Goal: Information Seeking & Learning: Learn about a topic

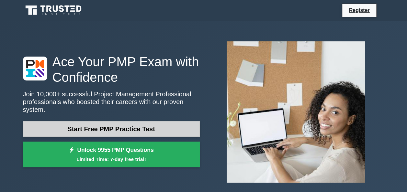
click at [112, 123] on link "Start Free PMP Practice Test" at bounding box center [111, 130] width 177 height 16
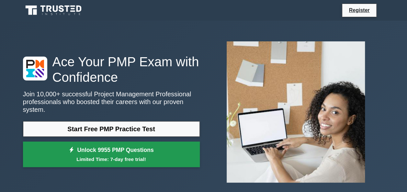
click at [85, 156] on small "Limited Time: 7-day free trial!" at bounding box center [111, 159] width 161 height 7
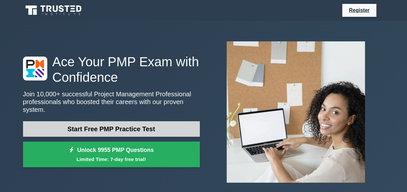
click at [99, 128] on link "Start Free PMP Practice Test" at bounding box center [111, 130] width 177 height 16
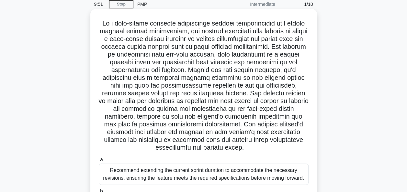
scroll to position [27, 0]
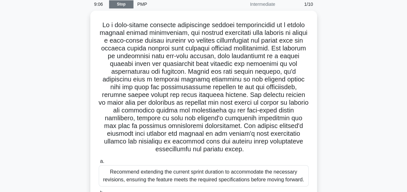
click at [118, 4] on link "Stop" at bounding box center [121, 4] width 24 height 8
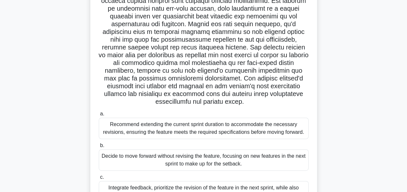
scroll to position [75, 0]
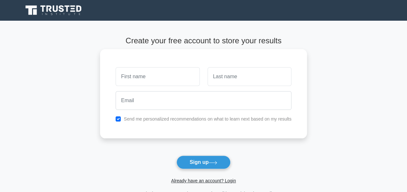
click at [158, 80] on input "text" at bounding box center [158, 76] width 84 height 19
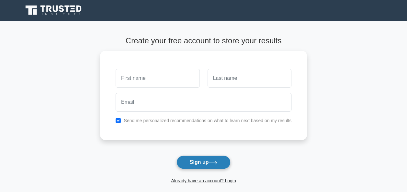
click at [196, 165] on button "Sign up" at bounding box center [204, 163] width 54 height 14
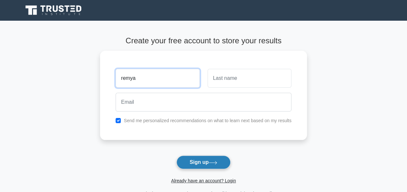
type input "remya"
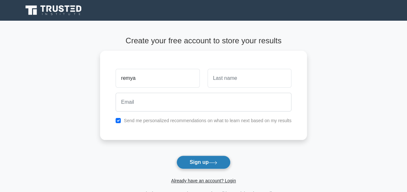
click at [208, 167] on button "Sign up" at bounding box center [204, 163] width 54 height 14
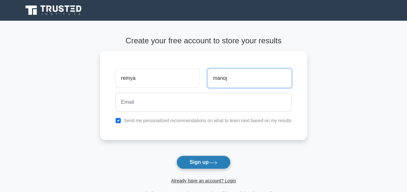
type input "manoj"
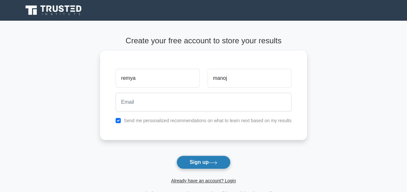
click at [211, 165] on button "Sign up" at bounding box center [204, 163] width 54 height 14
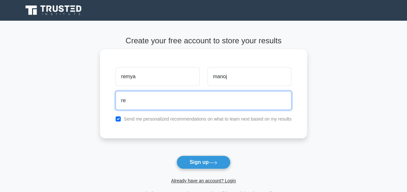
type input "remyamolkr1982@gmail.com"
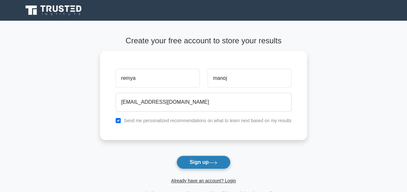
click at [200, 164] on button "Sign up" at bounding box center [204, 163] width 54 height 14
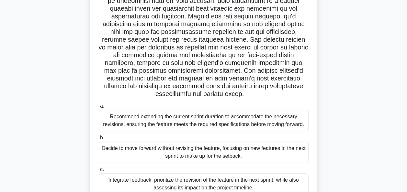
scroll to position [83, 0]
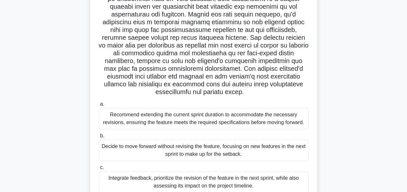
click at [192, 152] on div "Decide to move forward without revising the feature, focusing on new features i…" at bounding box center [204, 150] width 210 height 21
click at [99, 138] on input "b. Decide to move forward without revising the feature, focusing on new feature…" at bounding box center [99, 136] width 0 height 4
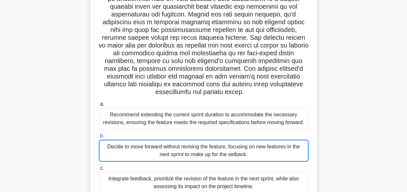
click at [192, 152] on div "7:24 Stop PMP Intermediate 1/10 .spinner_0XTQ{transform-origin:center;animation…" at bounding box center [203, 102] width 369 height 324
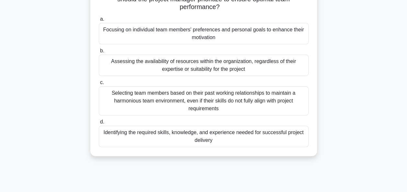
scroll to position [0, 0]
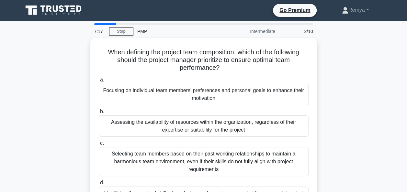
drag, startPoint x: 192, startPoint y: 152, endPoint x: 344, endPoint y: 134, distance: 153.0
click at [344, 134] on div "When defining the project team composition, which of the following should the p…" at bounding box center [203, 131] width 369 height 187
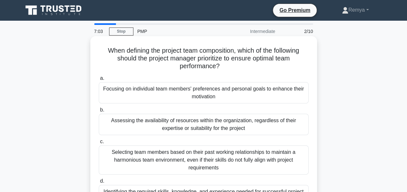
click at [270, 165] on div "Selecting team members based on their past working relationships to maintain a …" at bounding box center [204, 160] width 210 height 29
click at [99, 144] on input "c. Selecting team members based on their past working relationships to maintain…" at bounding box center [99, 142] width 0 height 4
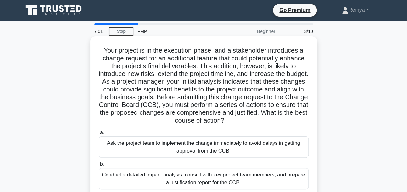
click at [249, 150] on div "Ask the project team to implement the change immediately to avoid delays in get…" at bounding box center [204, 147] width 210 height 21
click at [99, 135] on input "a. Ask the project team to implement the change immediately to avoid delays in …" at bounding box center [99, 133] width 0 height 4
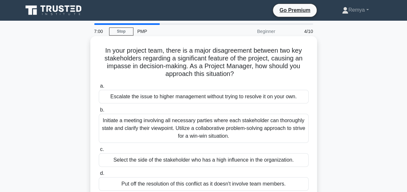
click at [247, 166] on div "Select the side of the stakeholder who has a high influence in the organization." at bounding box center [204, 161] width 210 height 14
click at [99, 152] on input "c. Select the side of the stakeholder who has a high influence in the organizat…" at bounding box center [99, 150] width 0 height 4
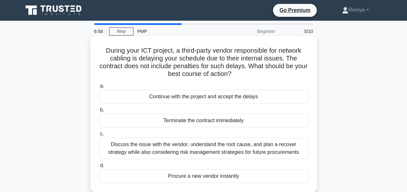
click at [251, 149] on div "Discuss the issue with the vendor, understand the root cause, and plan a recove…" at bounding box center [204, 148] width 210 height 21
click at [99, 136] on input "c. Discuss the issue with the vendor, understand the root cause, and plan a rec…" at bounding box center [99, 134] width 0 height 4
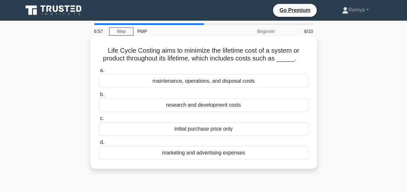
click at [246, 134] on div "initial purchase price only" at bounding box center [204, 129] width 210 height 14
click at [99, 121] on input "c. initial purchase price only" at bounding box center [99, 119] width 0 height 4
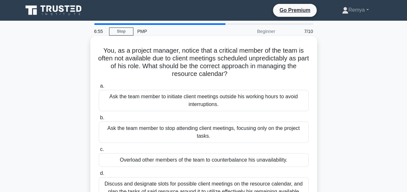
click at [258, 134] on div "Ask the team member to stop attending client meetings, focusing only on the pro…" at bounding box center [204, 132] width 210 height 21
click at [99, 120] on input "b. Ask the team member to stop attending client meetings, focusing only on the …" at bounding box center [99, 118] width 0 height 4
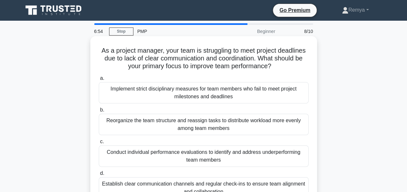
click at [251, 96] on div "Implement strict disciplinary measures for team members who fail to meet projec…" at bounding box center [204, 92] width 210 height 21
click at [99, 81] on input "a. Implement strict disciplinary measures for team members who fail to meet pro…" at bounding box center [99, 78] width 0 height 4
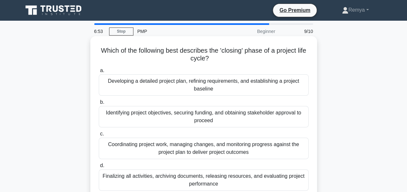
click at [257, 154] on div "Coordinating project work, managing changes, and monitoring progress against th…" at bounding box center [204, 148] width 210 height 21
click at [99, 136] on input "c. Coordinating project work, managing changes, and monitoring progress against…" at bounding box center [99, 134] width 0 height 4
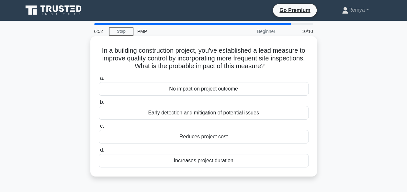
click at [242, 143] on div "Reduces project cost" at bounding box center [204, 137] width 210 height 14
click at [99, 129] on input "c. Reduces project cost" at bounding box center [99, 126] width 0 height 4
